Goal: Task Accomplishment & Management: Manage account settings

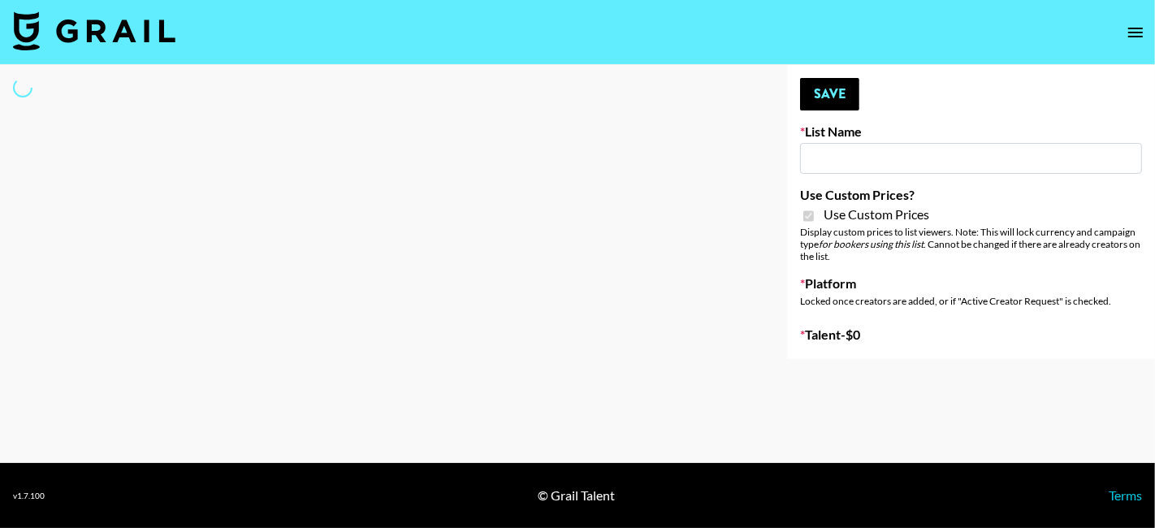
type input "Laifen (TikTok)"
checkbox input "true"
select select "Brand"
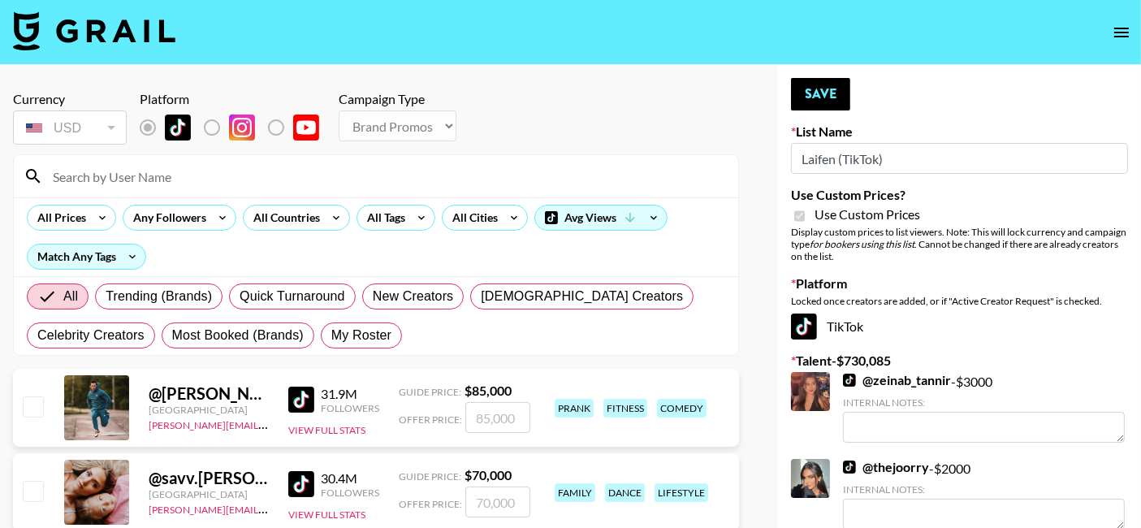
click at [89, 171] on input at bounding box center [386, 176] width 686 height 26
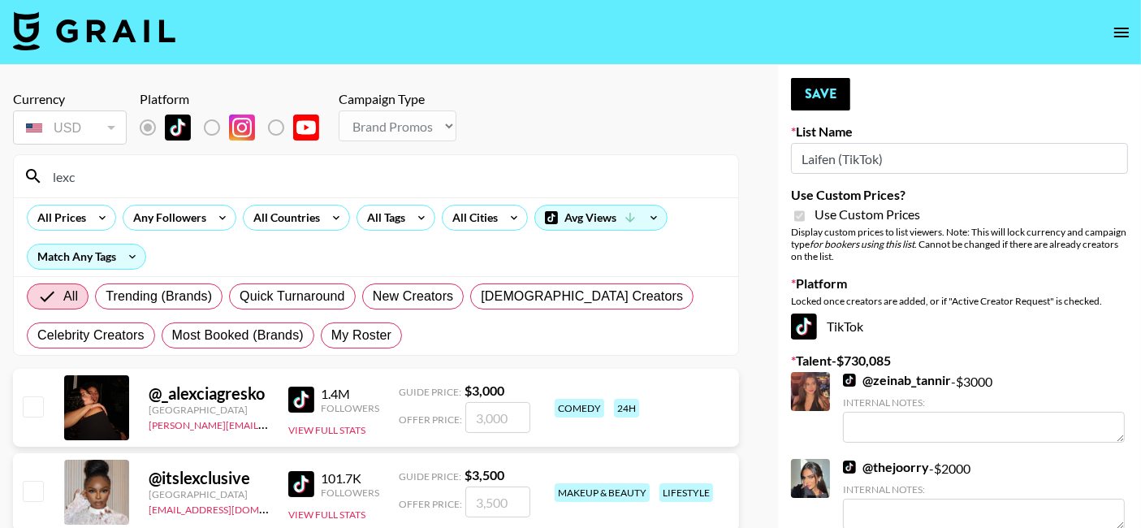
type input "lexc"
click at [501, 505] on input "number" at bounding box center [497, 502] width 65 height 31
type input "3"
checkbox input "true"
type input "3000"
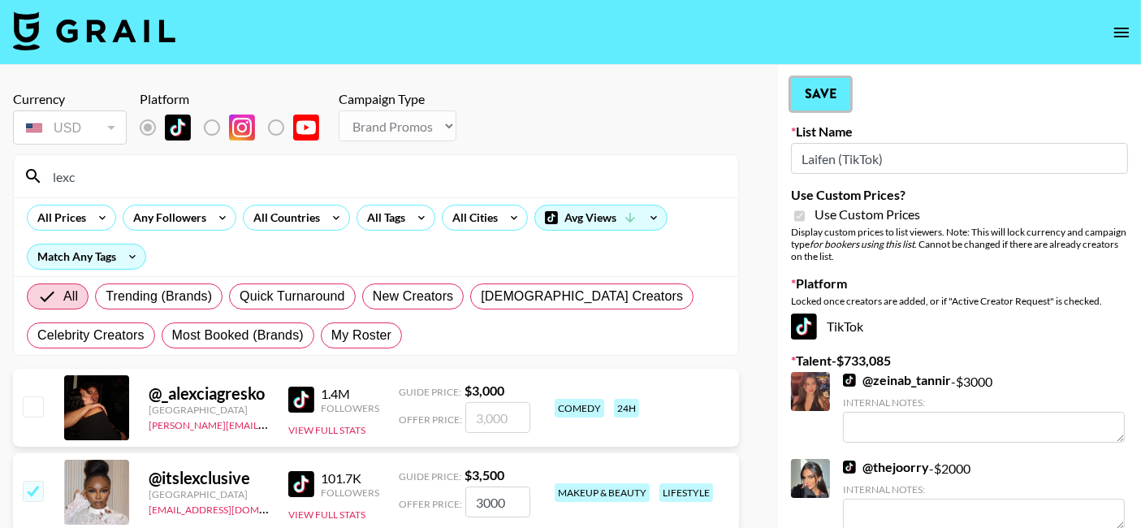
click at [821, 102] on button "Save" at bounding box center [820, 94] width 59 height 32
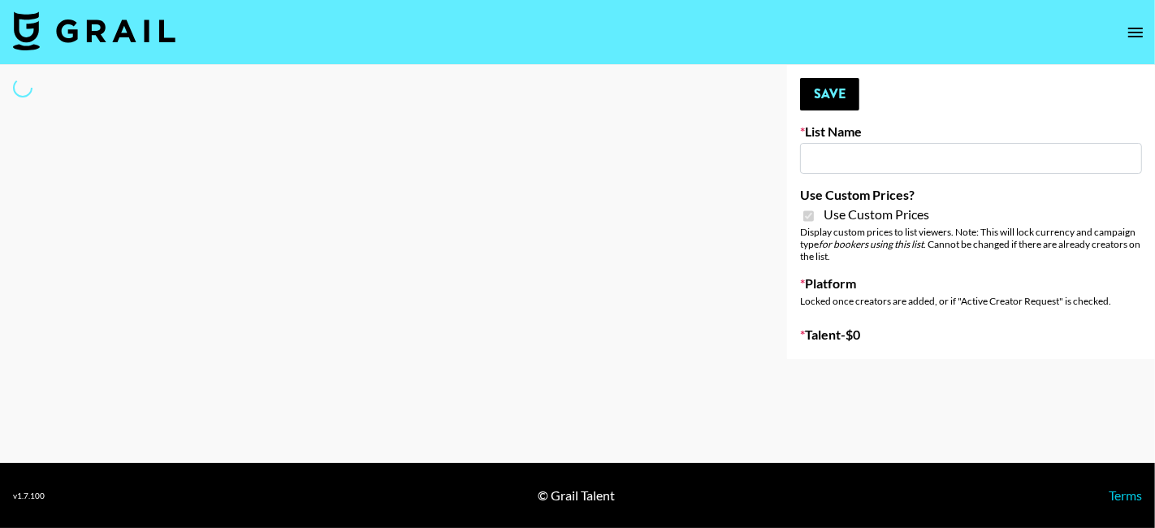
type input "PLAUD (IG)"
checkbox input "true"
select select "Brand"
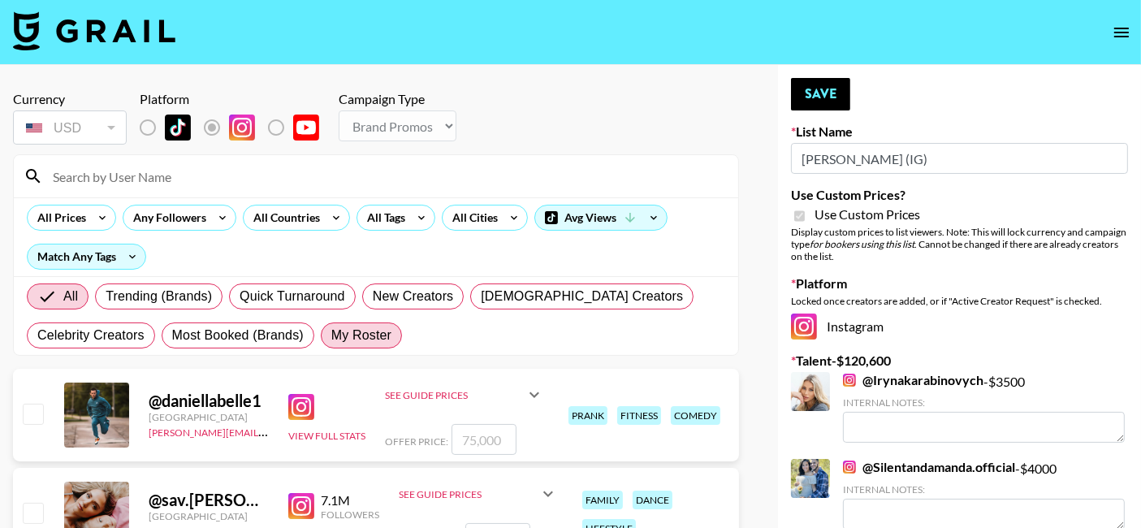
click at [348, 343] on span "My Roster" at bounding box center [361, 335] width 60 height 19
click at [331, 335] on input "My Roster" at bounding box center [331, 335] width 0 height 0
radio input "true"
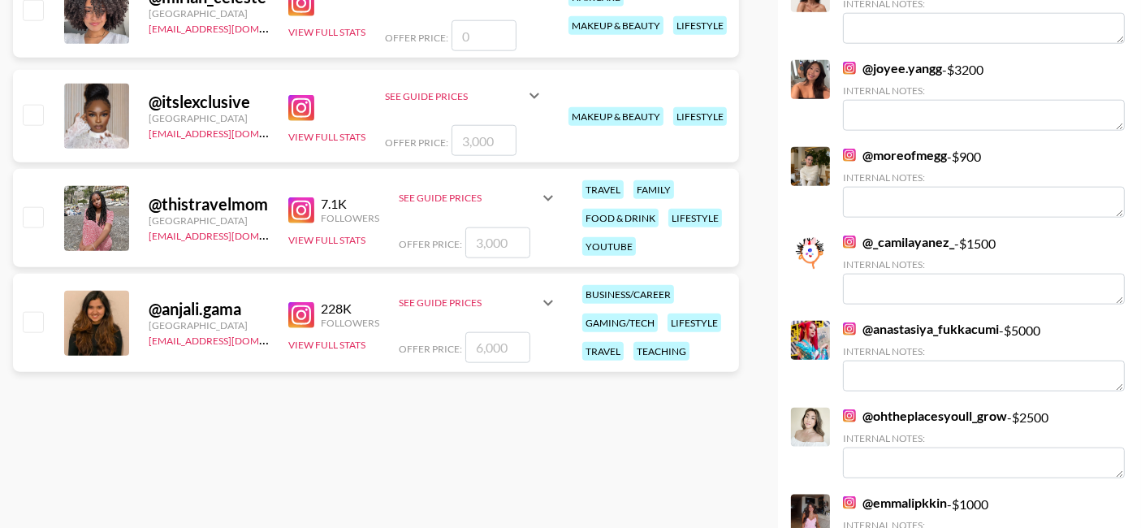
scroll to position [1879, 0]
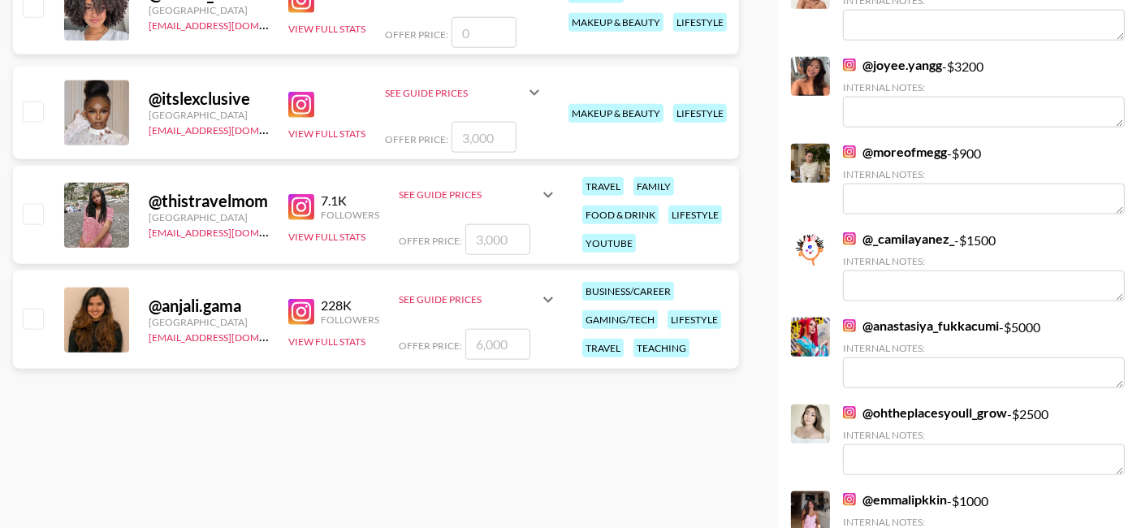
click at [481, 336] on input "number" at bounding box center [497, 344] width 65 height 31
type input "3"
checkbox input "true"
type input "3"
checkbox input "false"
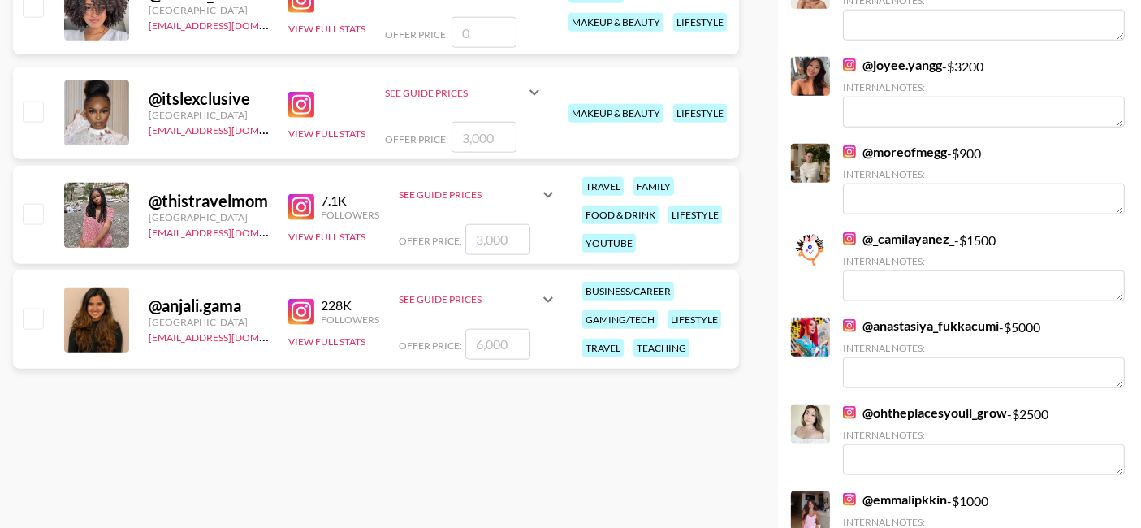
type input "4"
checkbox input "true"
type input "4000"
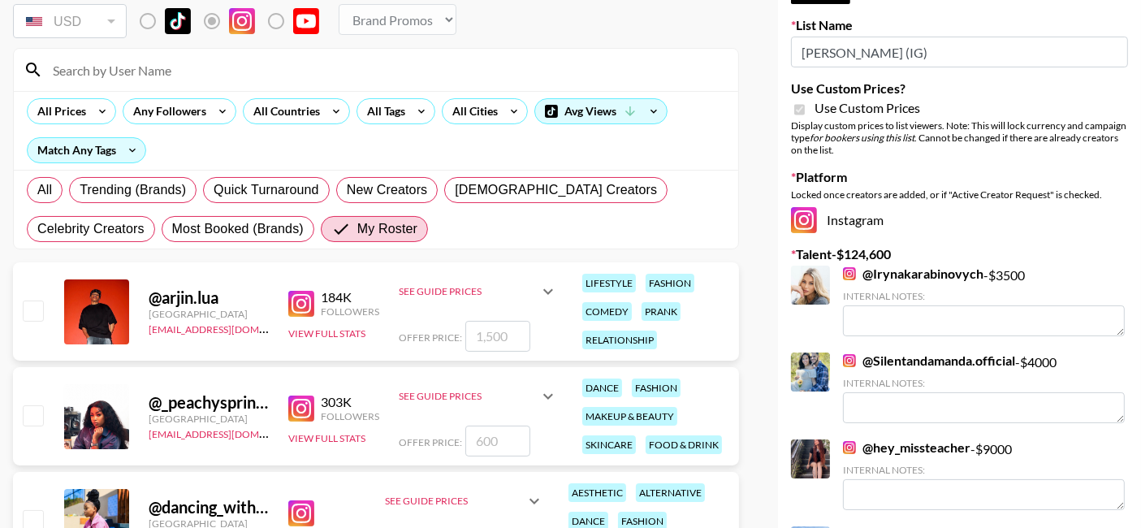
scroll to position [0, 0]
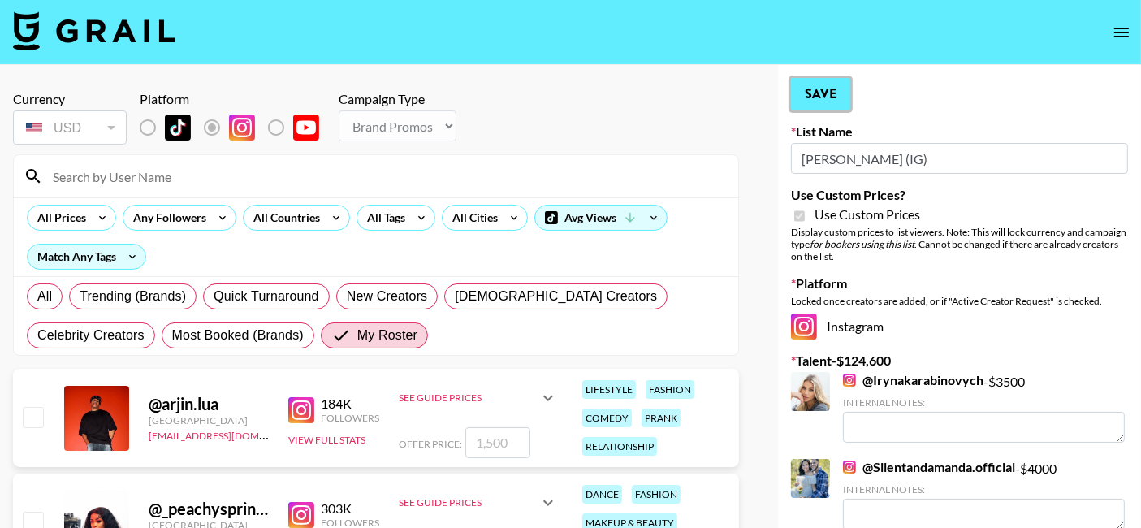
click at [831, 86] on button "Save" at bounding box center [820, 94] width 59 height 32
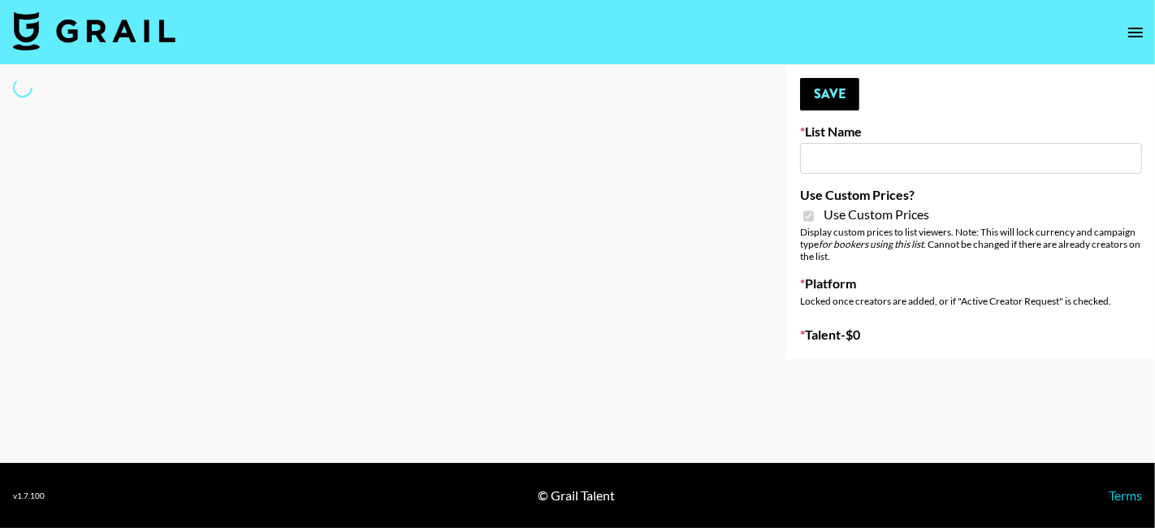
type input "PLAUD (IG)"
checkbox input "true"
select select "Brand"
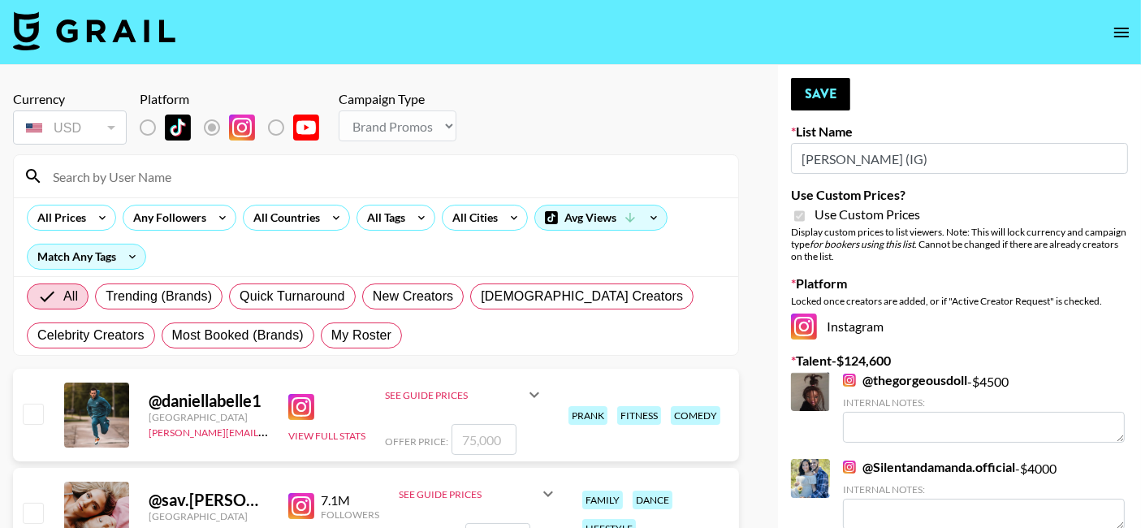
click at [104, 383] on div at bounding box center [96, 415] width 65 height 65
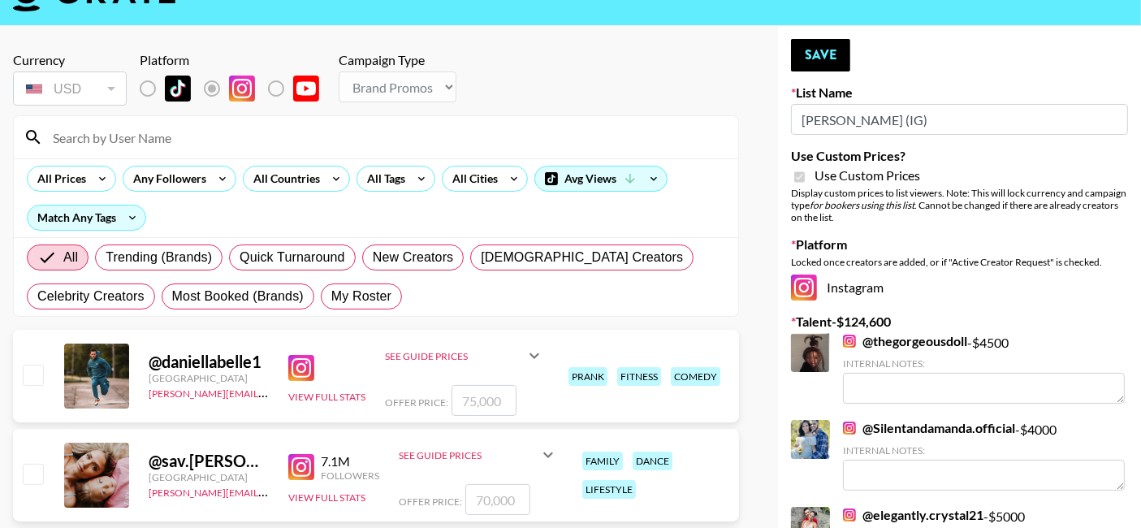
scroll to position [93, 0]
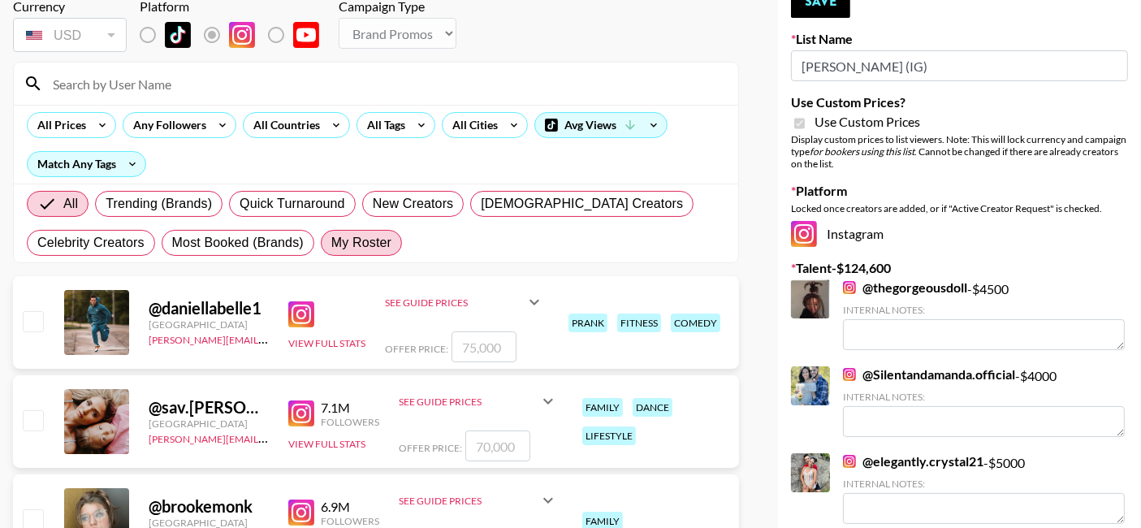
click at [330, 253] on label "My Roster" at bounding box center [361, 243] width 81 height 26
click at [331, 243] on input "My Roster" at bounding box center [331, 243] width 0 height 0
radio input "true"
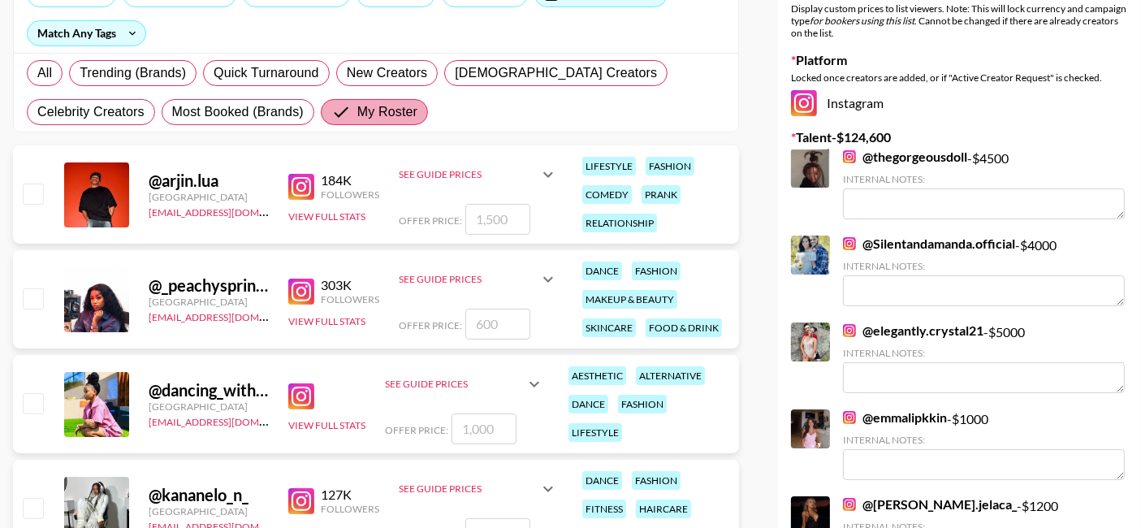
scroll to position [0, 0]
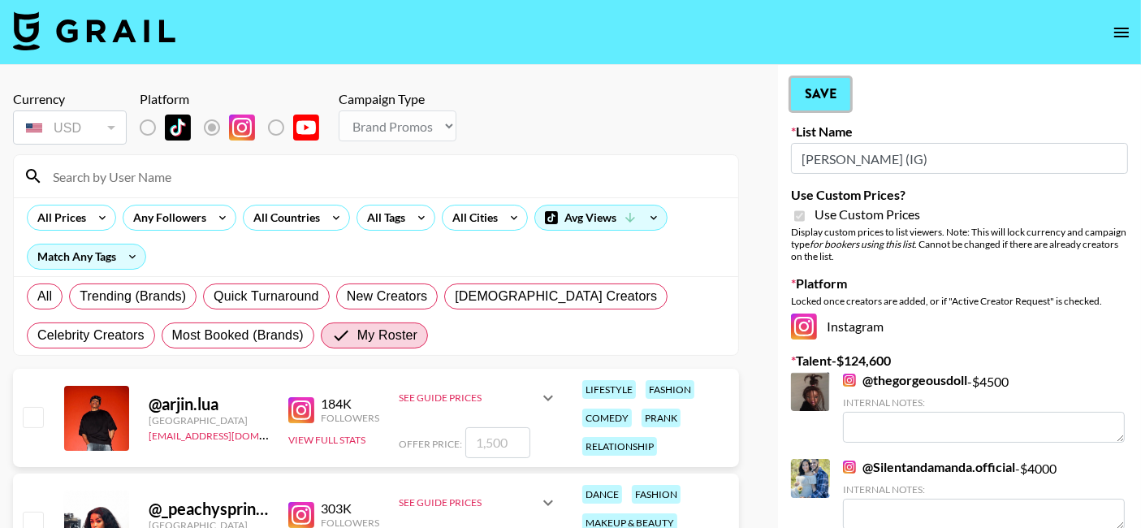
click at [833, 101] on button "Save" at bounding box center [820, 94] width 59 height 32
